Goal: Find specific page/section: Find specific page/section

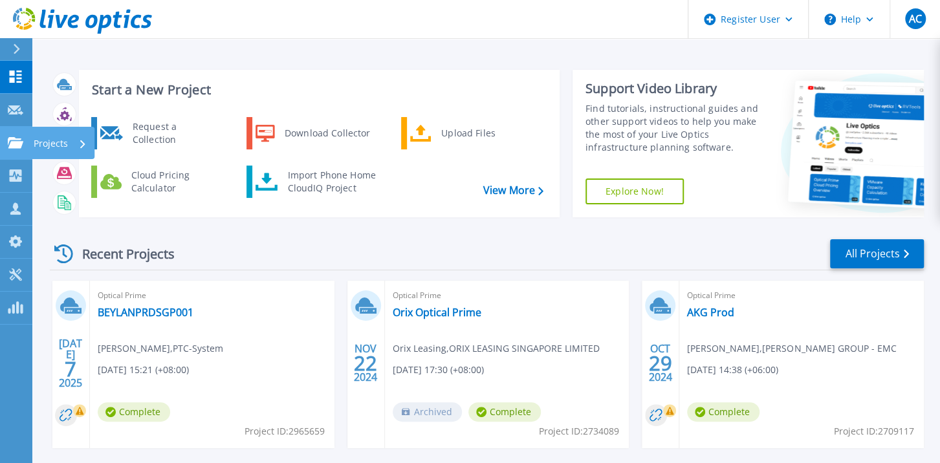
click at [12, 142] on icon at bounding box center [16, 142] width 16 height 11
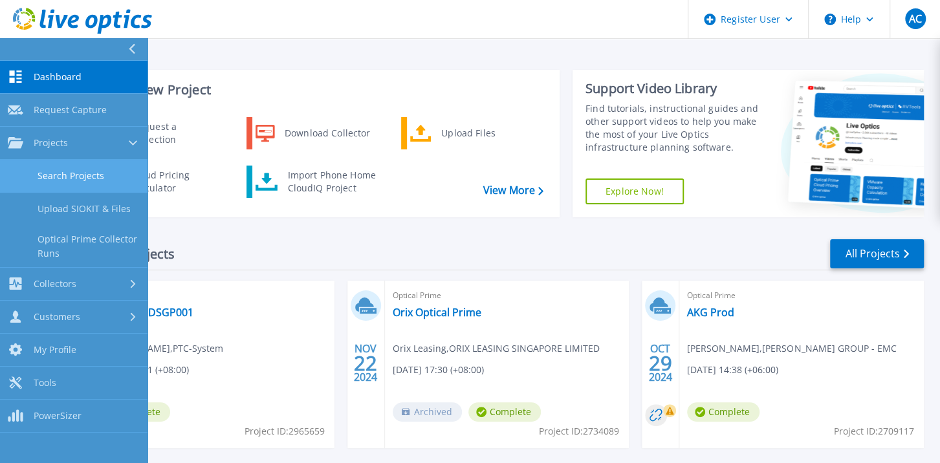
click at [65, 177] on link "Search Projects" at bounding box center [74, 176] width 148 height 33
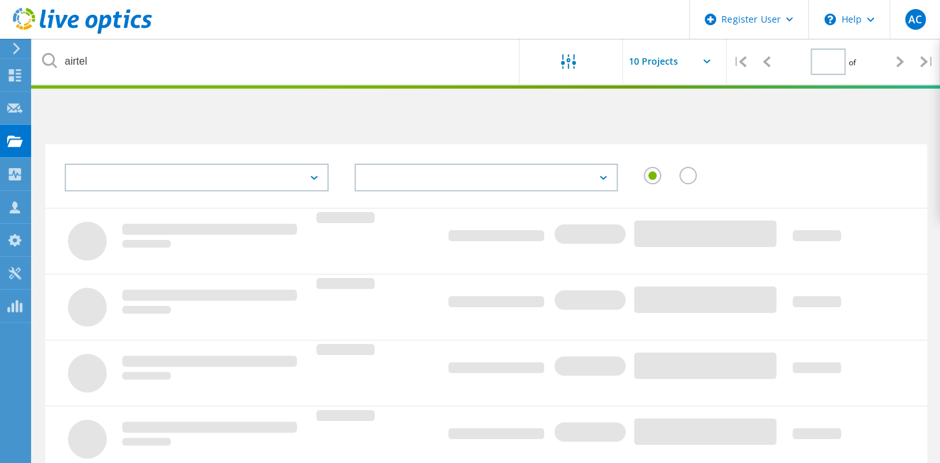
type input "1"
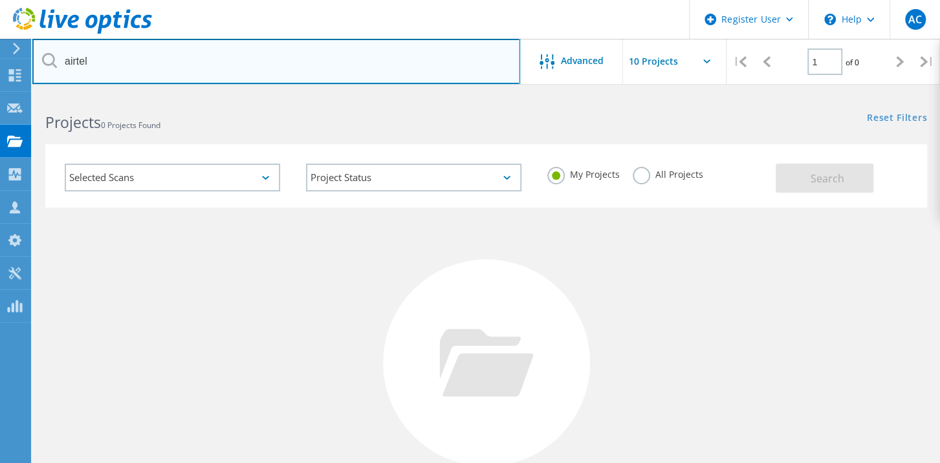
click at [210, 67] on input "airtel" at bounding box center [276, 61] width 488 height 45
type input "a"
drag, startPoint x: 96, startPoint y: 63, endPoint x: 49, endPoint y: 58, distance: 46.9
click at [49, 58] on div "isilon" at bounding box center [275, 61] width 487 height 45
click at [105, 63] on input "isilon" at bounding box center [276, 61] width 488 height 45
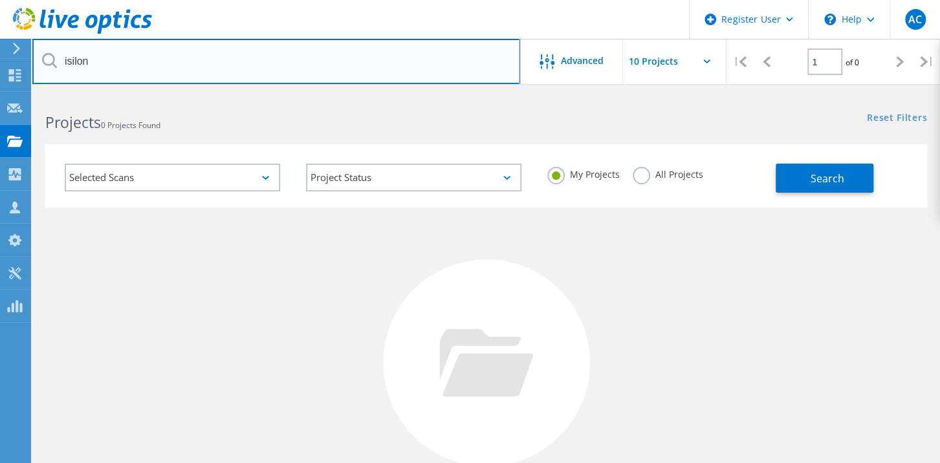
type input "isilon"
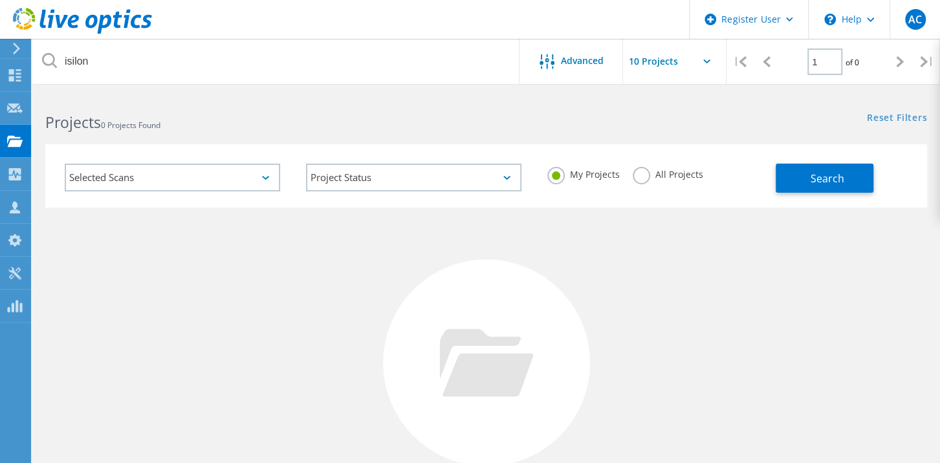
click at [637, 175] on label "All Projects" at bounding box center [668, 173] width 71 height 12
click at [0, 0] on input "All Projects" at bounding box center [0, 0] width 0 height 0
click at [805, 176] on button "Search" at bounding box center [825, 178] width 98 height 29
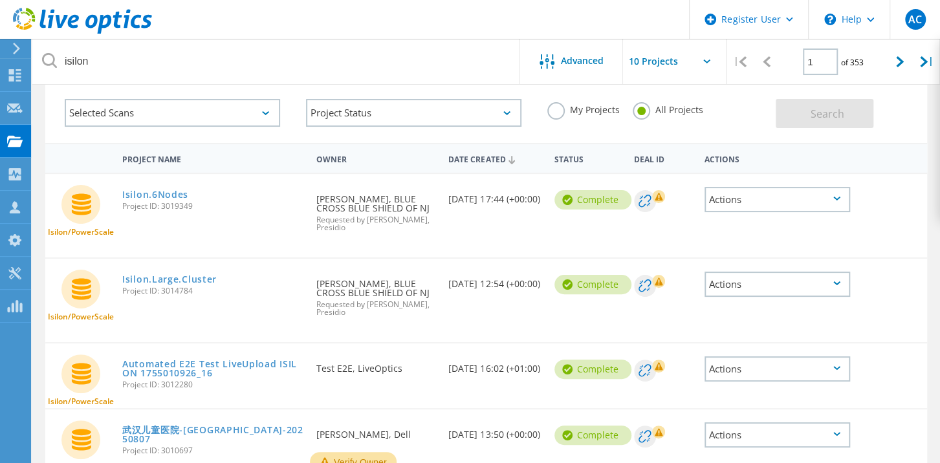
scroll to position [93, 0]
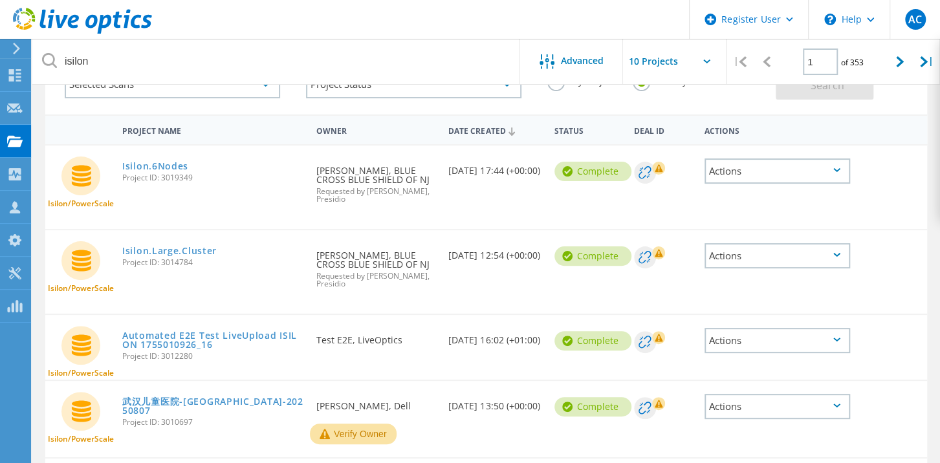
drag, startPoint x: 47, startPoint y: 206, endPoint x: 112, endPoint y: 203, distance: 65.5
click at [112, 203] on div "Isilon/PowerScale" at bounding box center [80, 178] width 71 height 65
click at [123, 204] on div "Isilon/PowerScale Isilon.6Nodes Project ID: 3019349 Requested By [PERSON_NAME],…" at bounding box center [486, 187] width 882 height 83
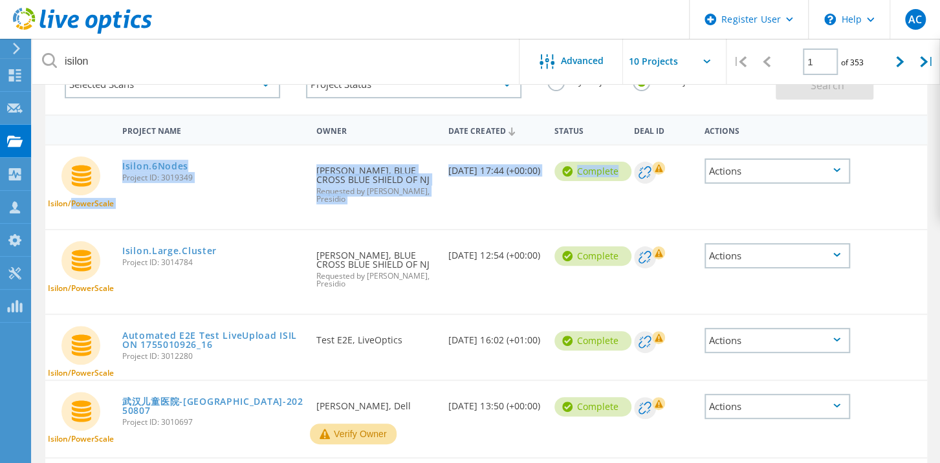
drag, startPoint x: 123, startPoint y: 204, endPoint x: 67, endPoint y: 201, distance: 55.7
click at [67, 201] on div "Isilon/PowerScale Isilon.6Nodes Project ID: 3019349 Requested By [PERSON_NAME],…" at bounding box center [486, 187] width 882 height 83
click at [130, 206] on div "Isilon/PowerScale Isilon.6Nodes Project ID: 3019349 Requested By [PERSON_NAME],…" at bounding box center [486, 187] width 882 height 83
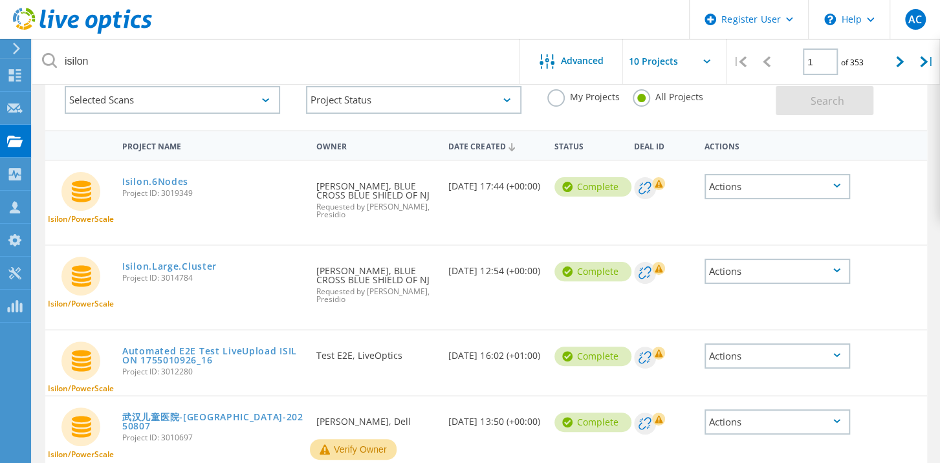
scroll to position [0, 0]
